Goal: Register for event/course

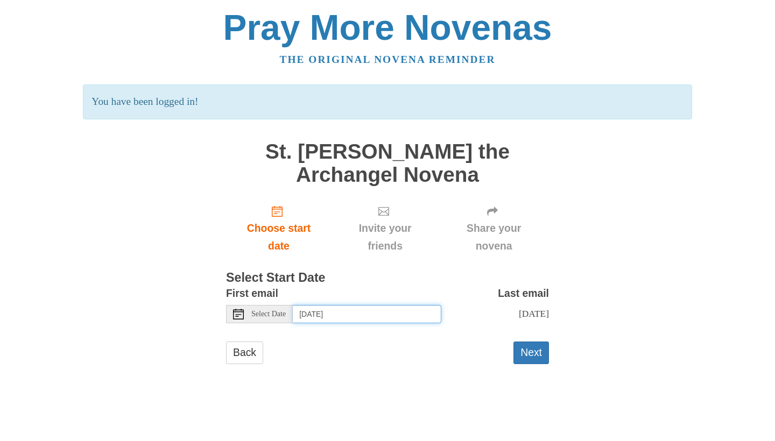
click at [399, 306] on input "[DATE]" at bounding box center [367, 314] width 149 height 18
click at [533, 348] on button "Next" at bounding box center [532, 353] width 36 height 22
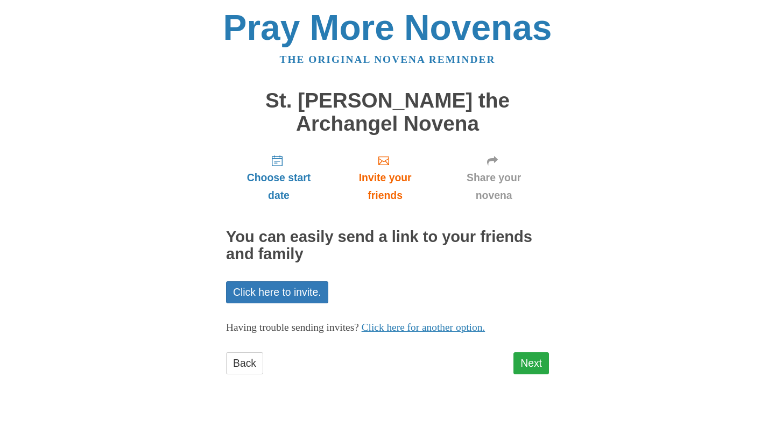
click at [532, 356] on link "Next" at bounding box center [532, 364] width 36 height 22
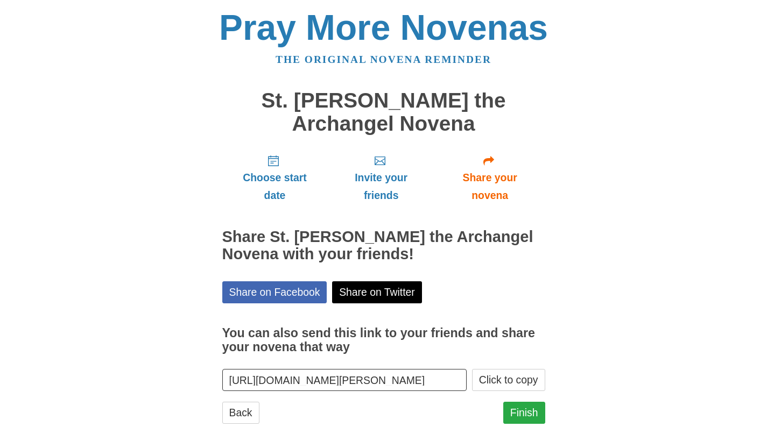
click at [532, 411] on link "Finish" at bounding box center [524, 413] width 42 height 22
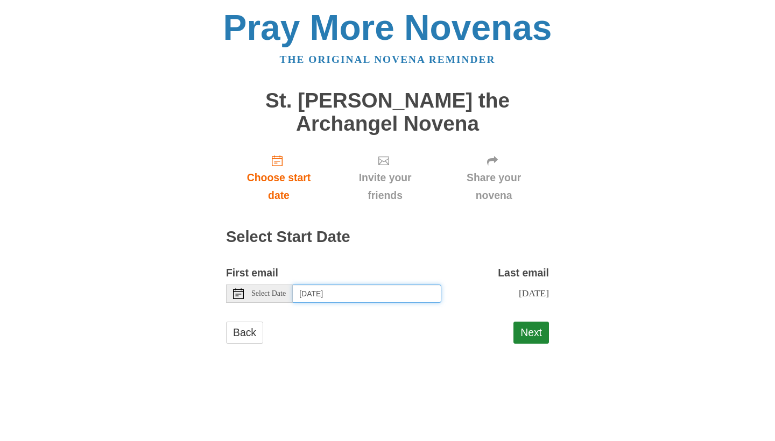
click at [327, 298] on input "[DATE]" at bounding box center [367, 294] width 149 height 18
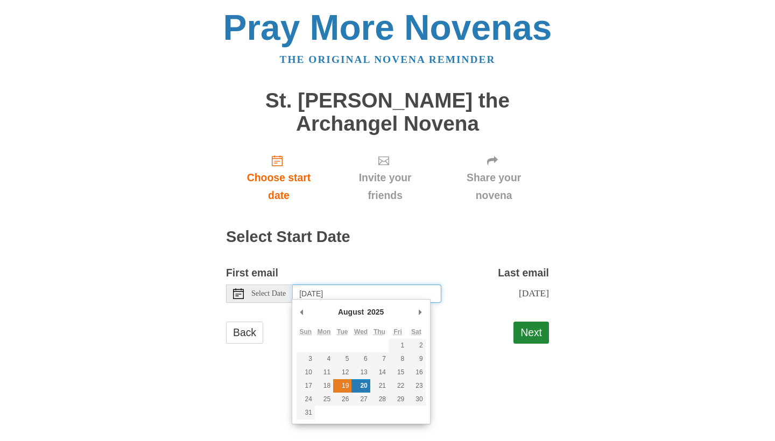
type input "Tuesday, August 19th"
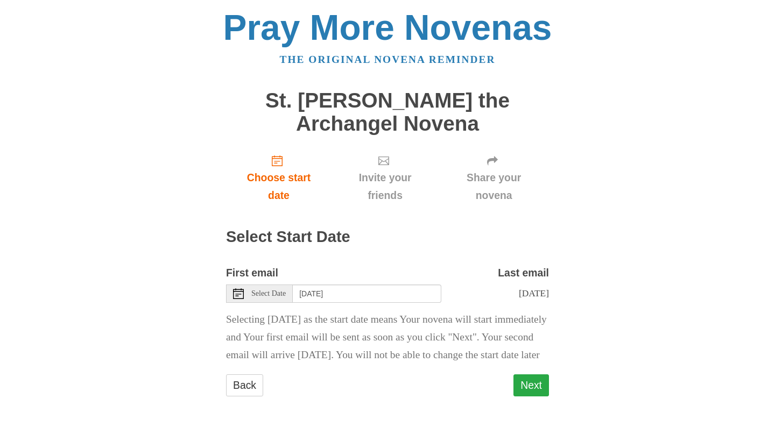
click at [525, 397] on button "Next" at bounding box center [532, 386] width 36 height 22
